Goal: Transaction & Acquisition: Purchase product/service

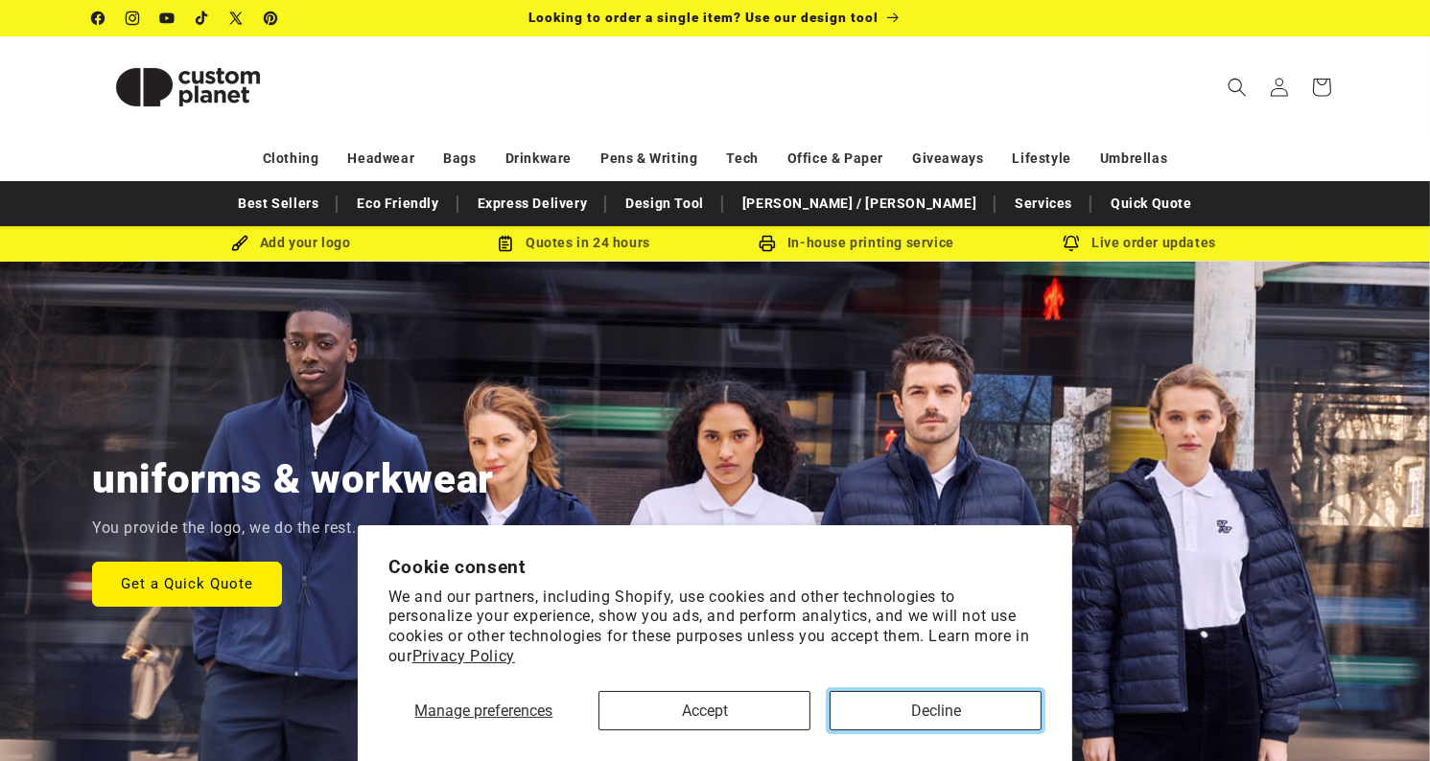
click at [871, 714] on button "Decline" at bounding box center [936, 710] width 212 height 39
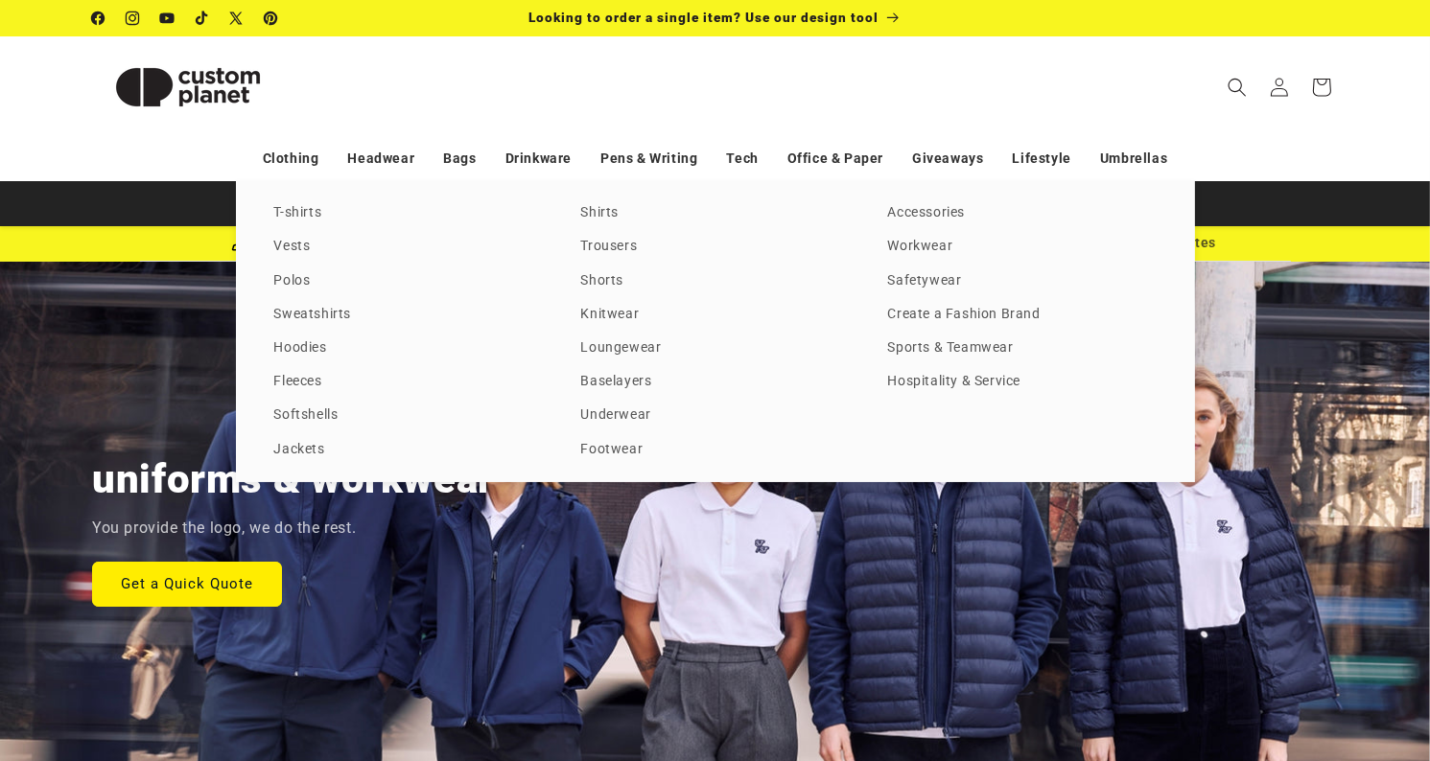
click at [289, 211] on link "T-shirts" at bounding box center [408, 213] width 269 height 26
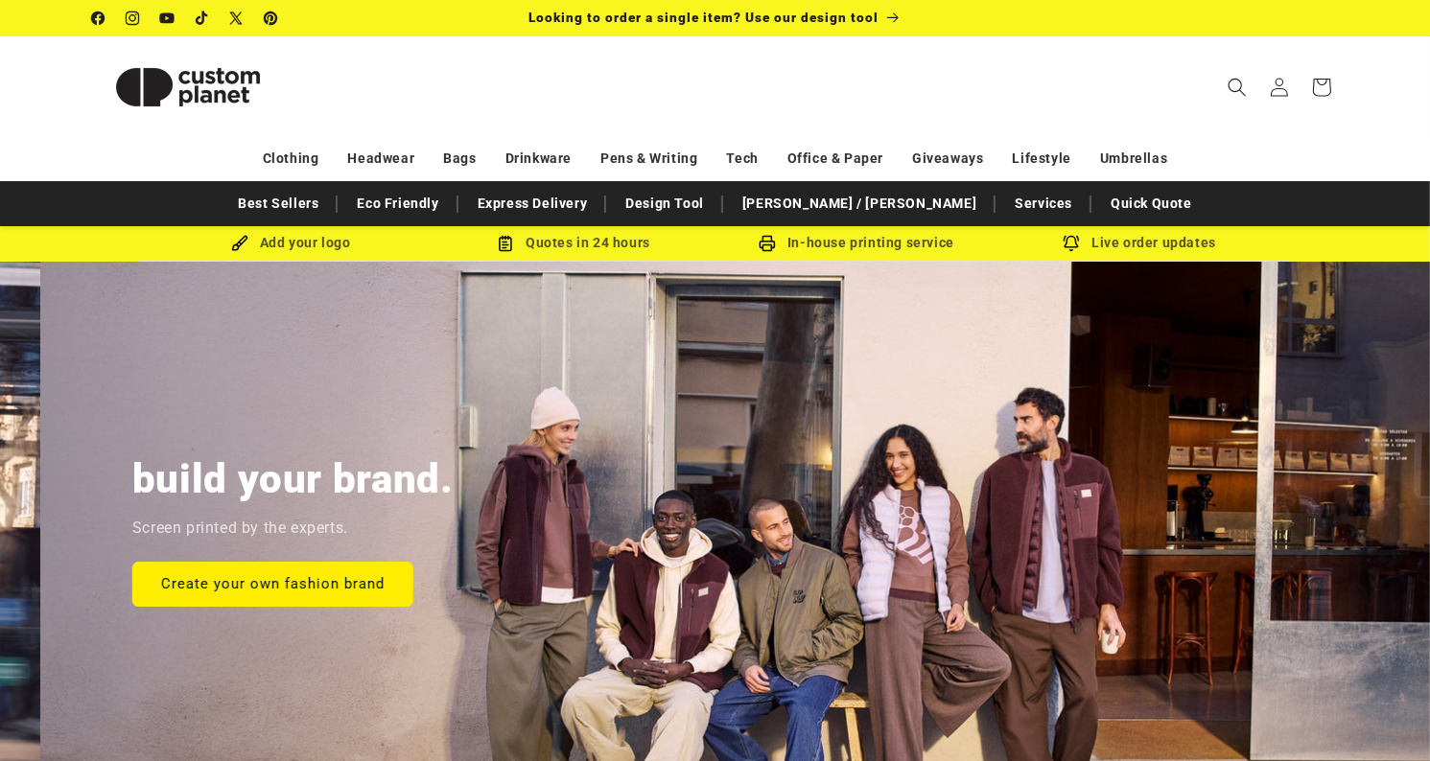
scroll to position [0, 1425]
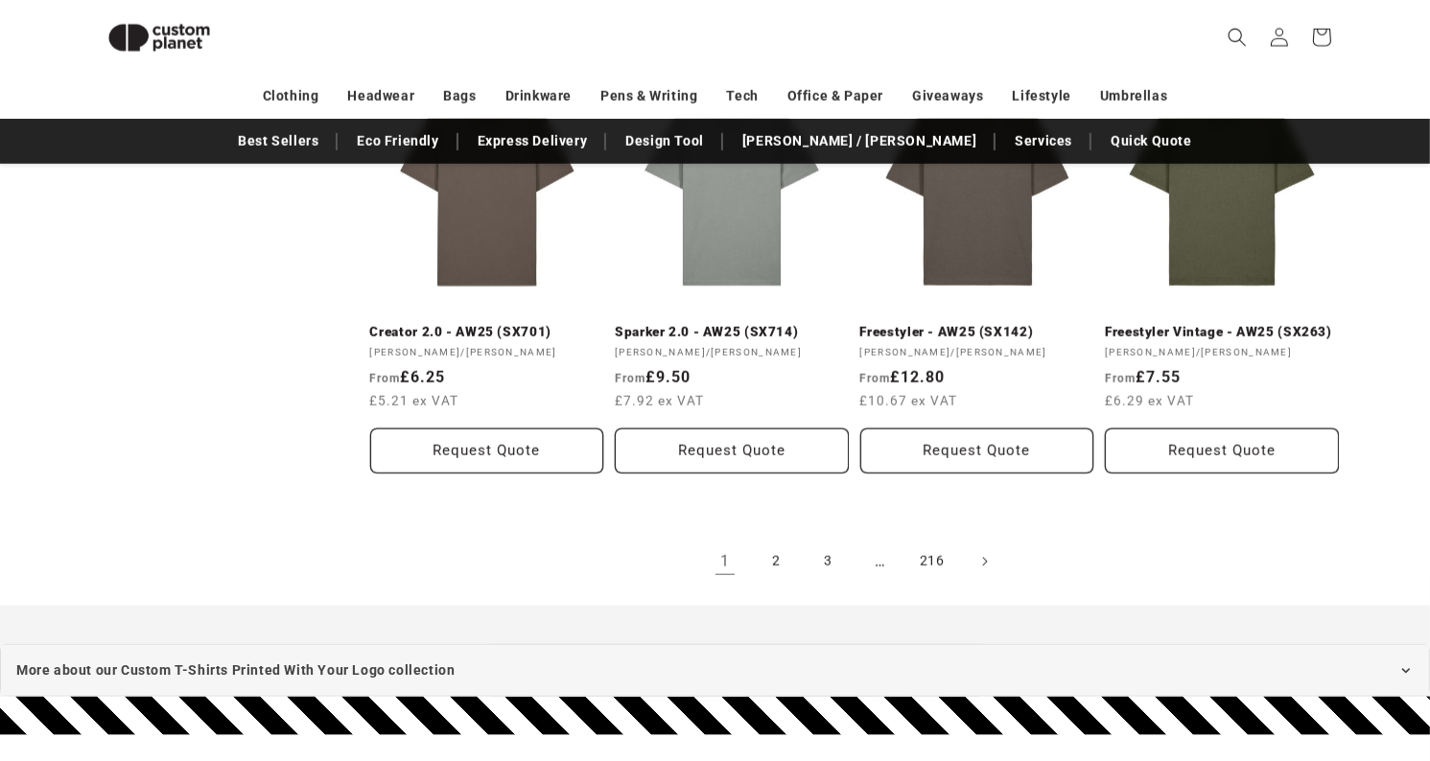
scroll to position [2179, 0]
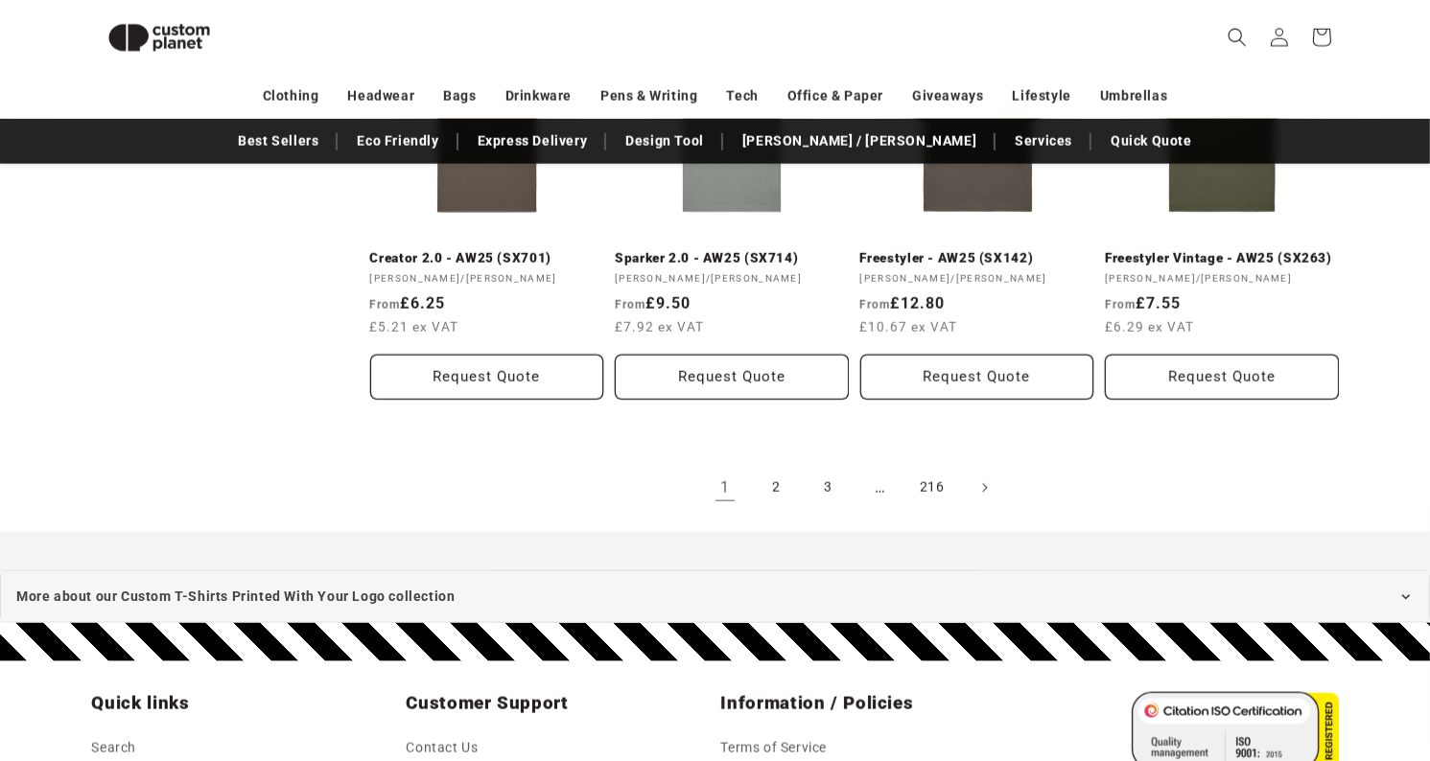
click at [781, 482] on link "2" at bounding box center [777, 488] width 42 height 42
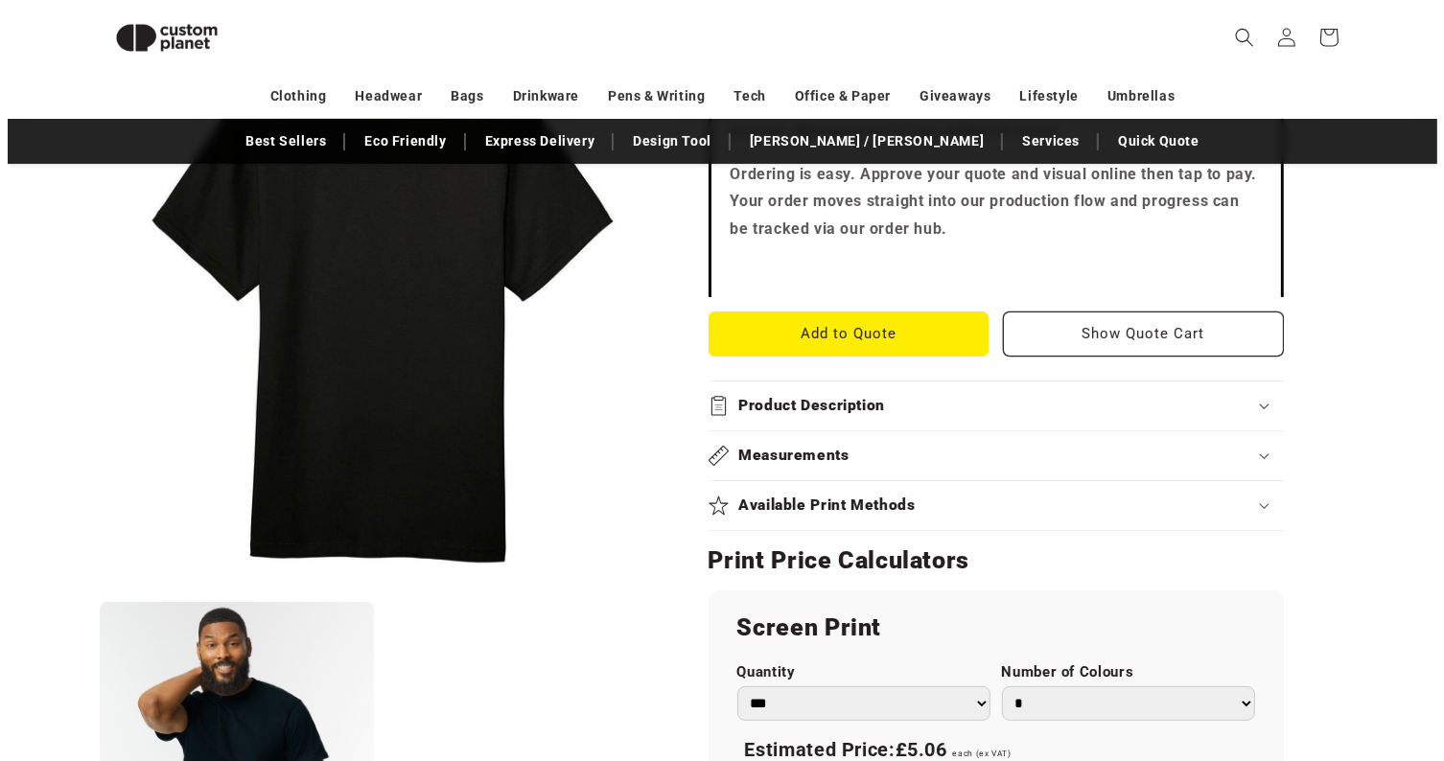
scroll to position [645, 0]
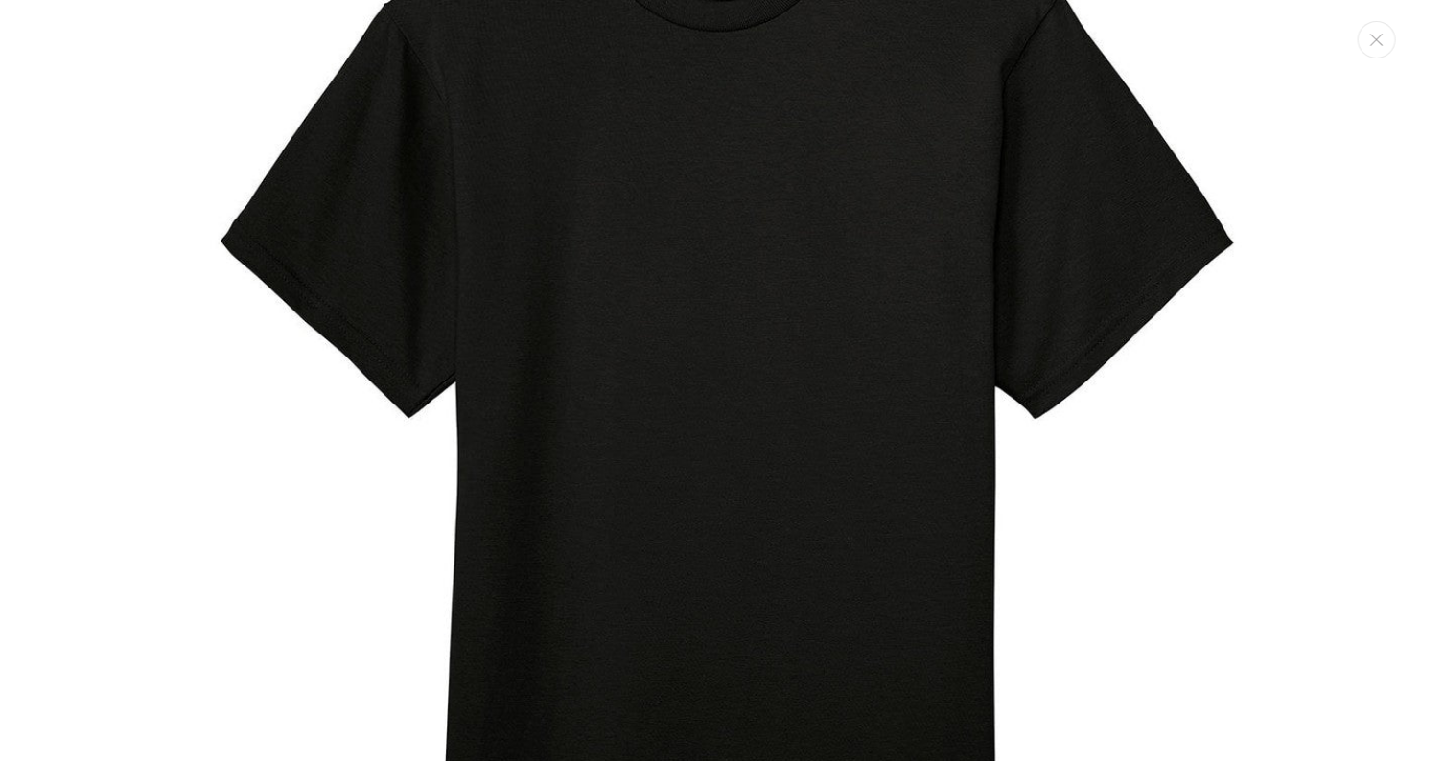
scroll to position [0, 0]
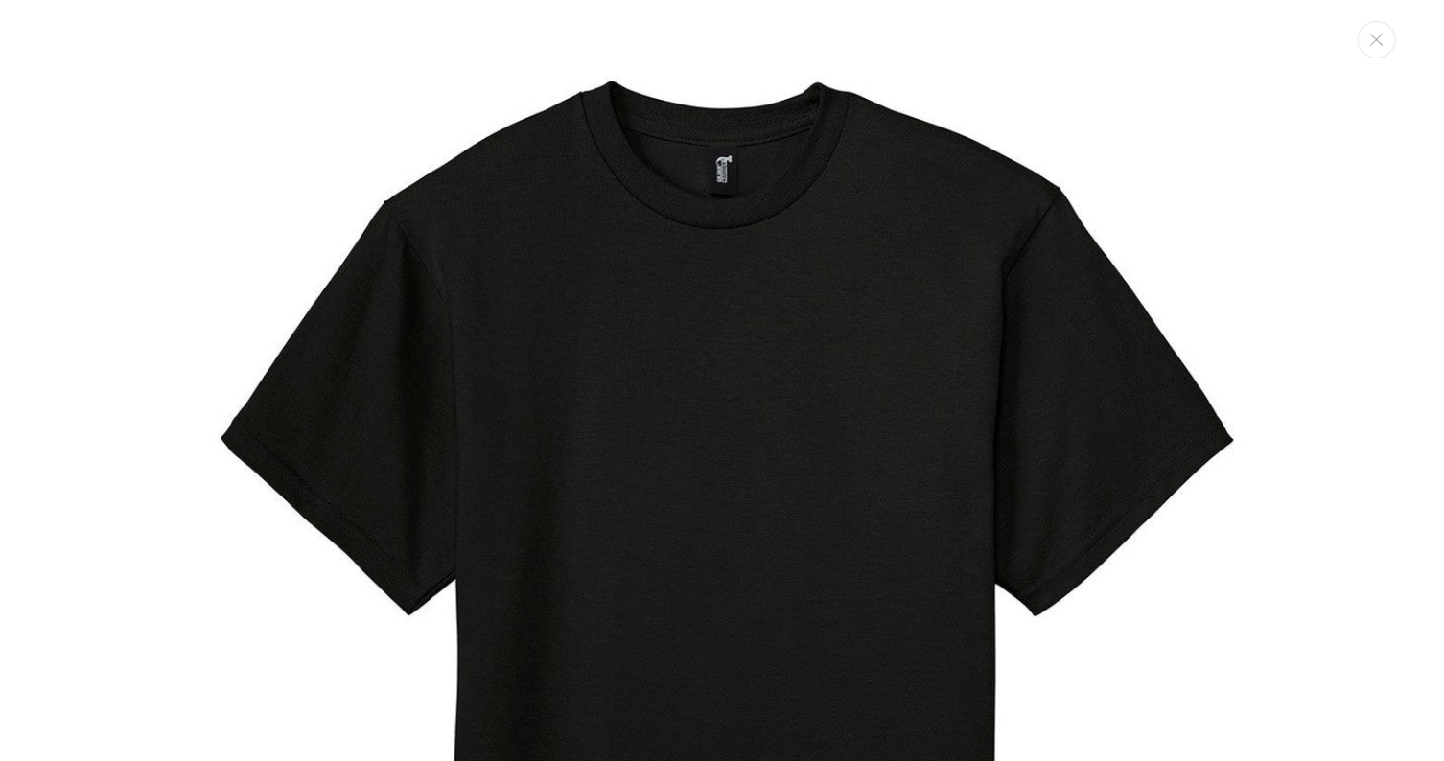
click at [418, 143] on img "Media gallery" at bounding box center [721, 635] width 1233 height 1233
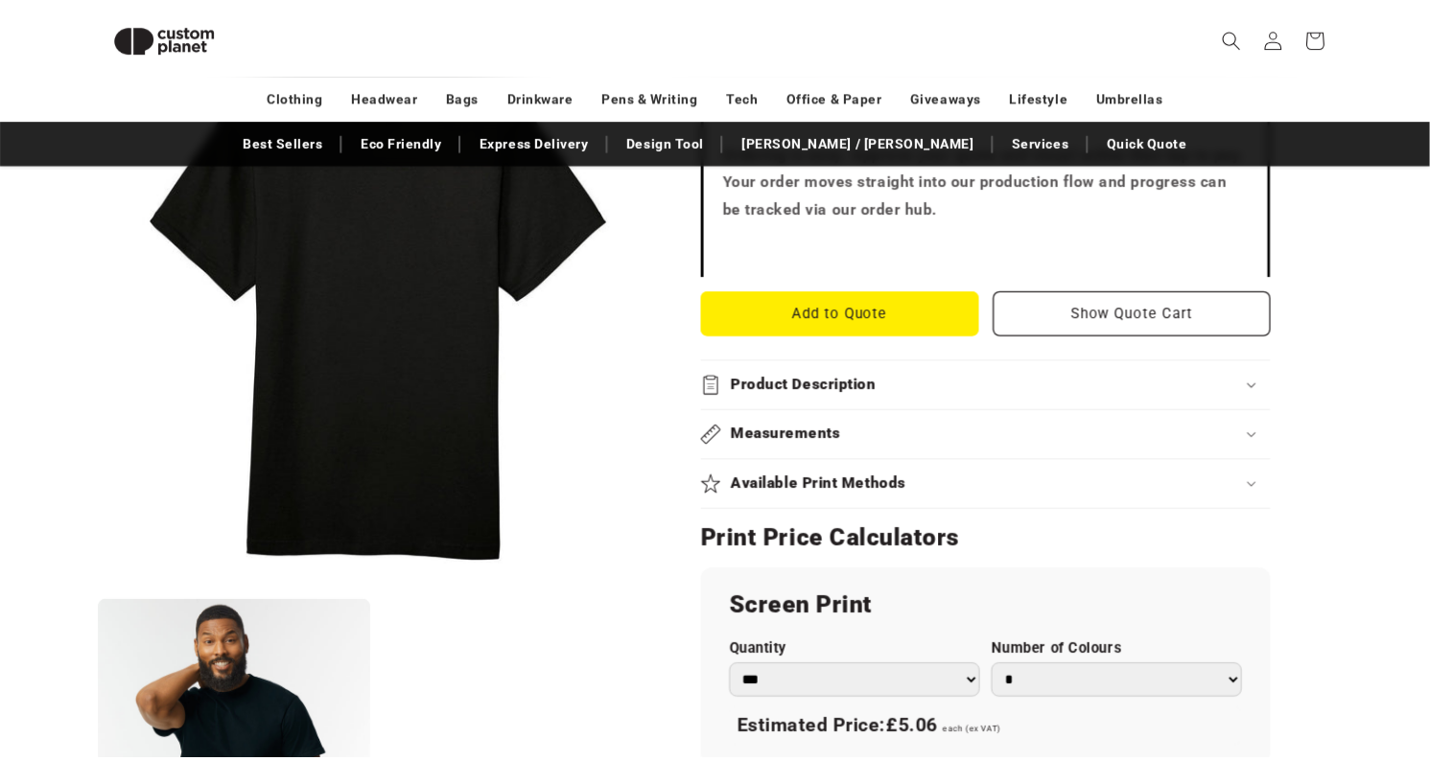
scroll to position [1197, 0]
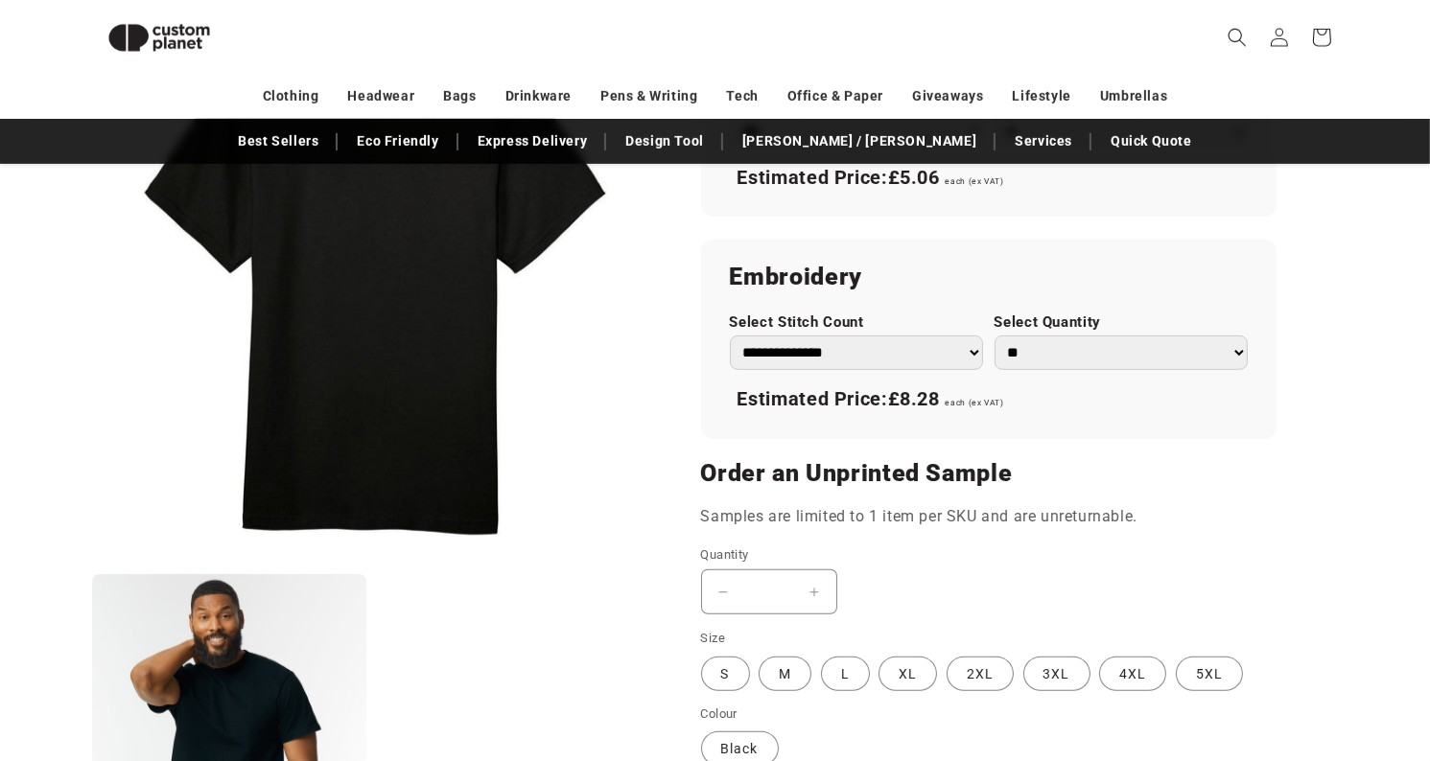
click at [769, 354] on select "**********" at bounding box center [856, 353] width 253 height 35
click at [813, 276] on h2 "Embroidery" at bounding box center [989, 277] width 518 height 31
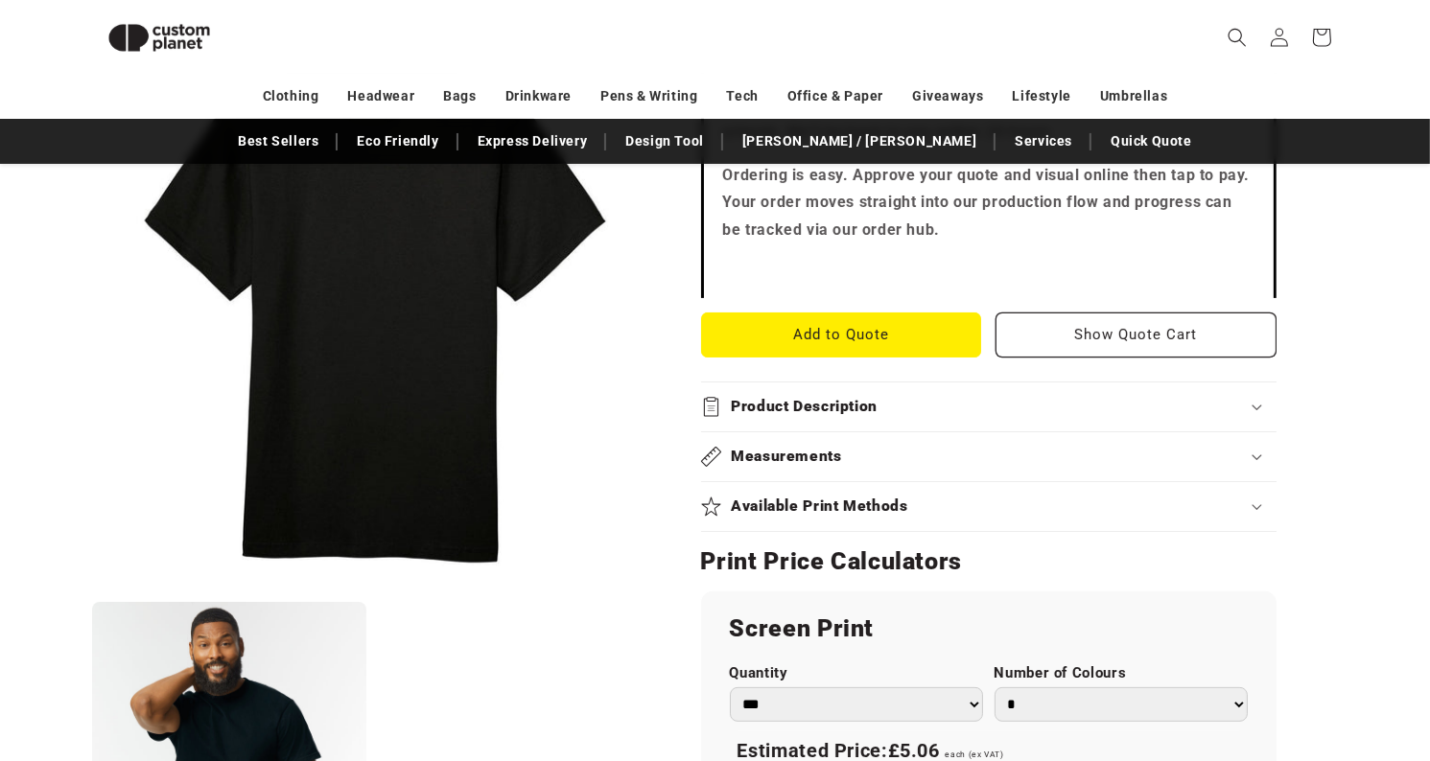
scroll to position [629, 0]
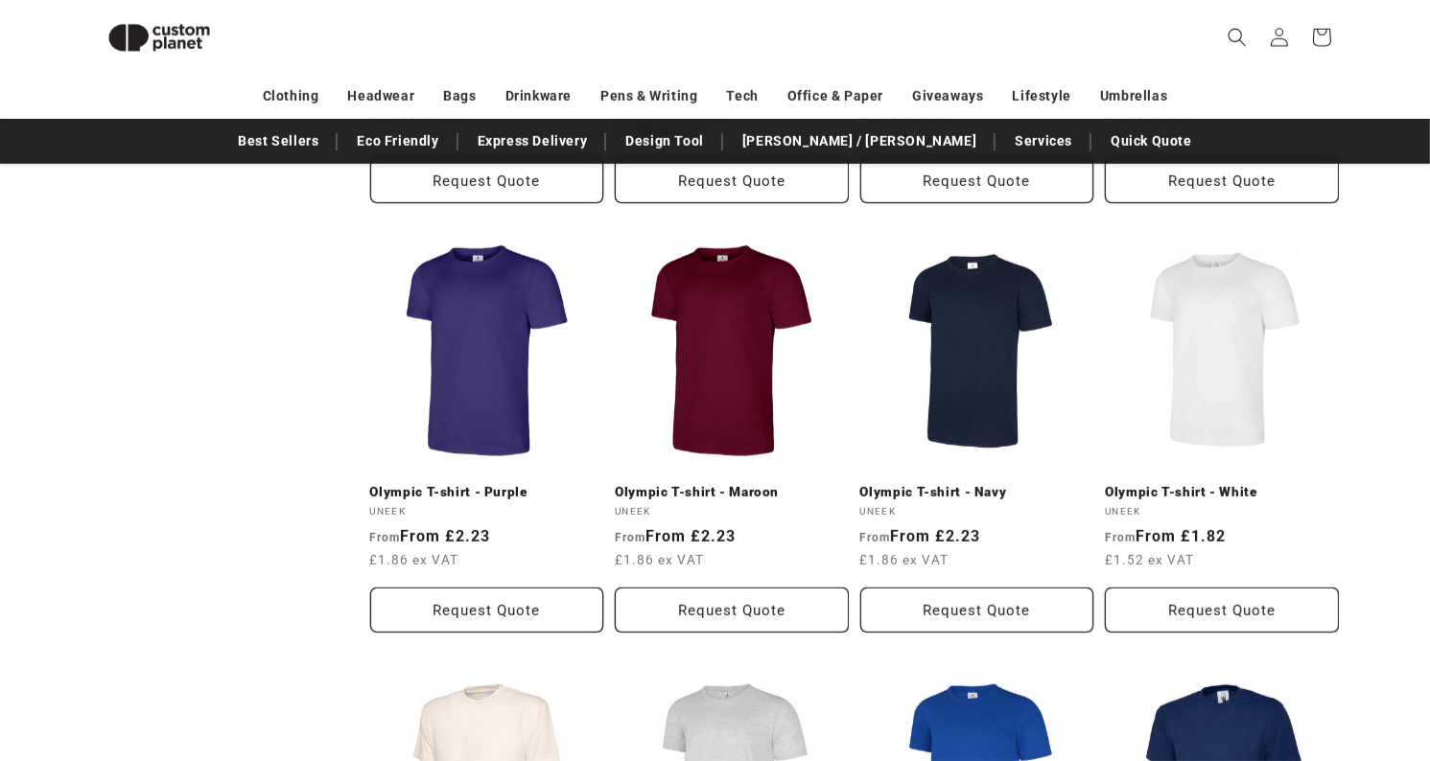
scroll to position [1506, 0]
